Goal: Transaction & Acquisition: Subscribe to service/newsletter

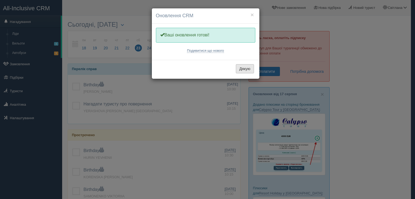
click at [245, 65] on button "Дякую" at bounding box center [245, 68] width 18 height 9
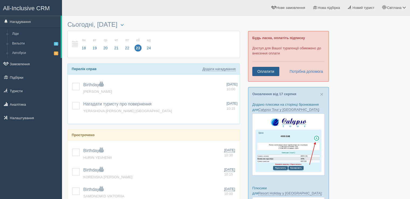
click at [270, 69] on link "Оплатити" at bounding box center [266, 71] width 27 height 9
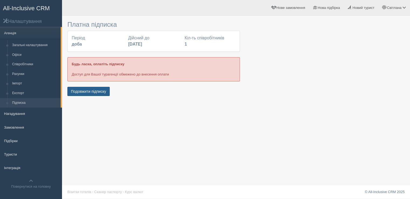
click at [84, 91] on button "Подовжити підписку" at bounding box center [88, 91] width 42 height 9
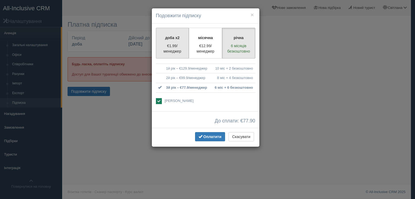
click at [170, 40] on p "доба x2" at bounding box center [172, 37] width 26 height 5
radio input "true"
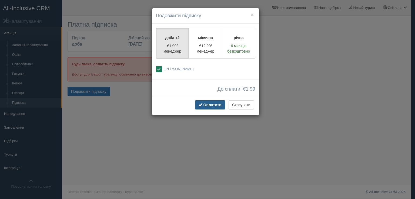
click at [209, 105] on span "Оплатити" at bounding box center [212, 105] width 18 height 4
